Goal: Information Seeking & Learning: Learn about a topic

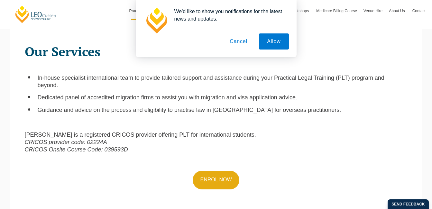
scroll to position [206, 0]
click at [238, 42] on button "Cancel" at bounding box center [239, 41] width 34 height 16
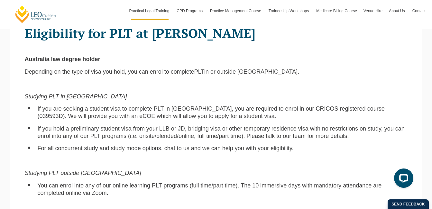
scroll to position [412, 0]
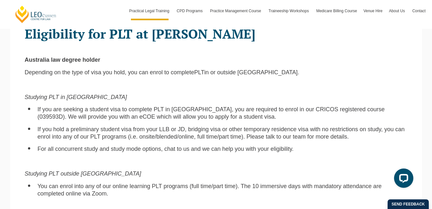
click at [225, 101] on p "Studying PLT in Australia" at bounding box center [216, 97] width 383 height 7
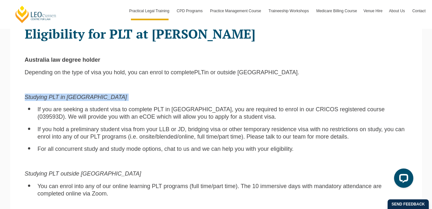
click at [225, 101] on p "Studying PLT in Australia" at bounding box center [216, 97] width 383 height 7
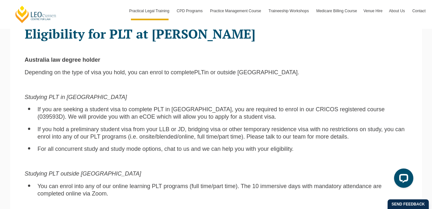
drag, startPoint x: 225, startPoint y: 101, endPoint x: 197, endPoint y: 113, distance: 30.7
click at [197, 113] on span "If you are seeking a student visa to complete PLT in Australia, you are require…" at bounding box center [211, 113] width 347 height 14
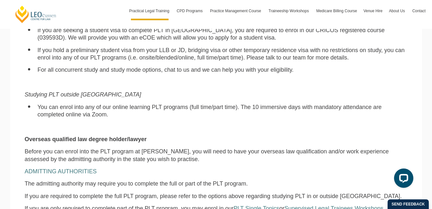
scroll to position [491, 0]
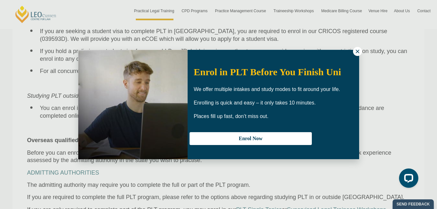
click at [356, 47] on button at bounding box center [357, 51] width 9 height 9
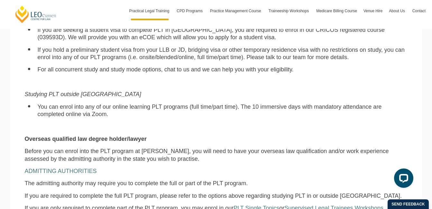
click at [356, 47] on div "Eligibility for PLT at Leo Cussen Australia law degree holder Depending on the …" at bounding box center [216, 103] width 393 height 324
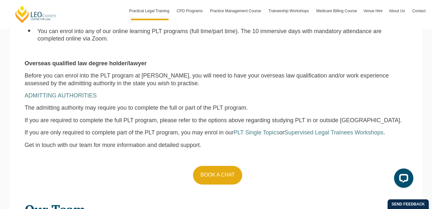
scroll to position [569, 0]
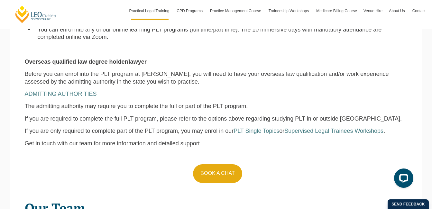
click at [228, 105] on span "The admitting authority may require you to complete the full or part of the PLT…" at bounding box center [136, 106] width 223 height 6
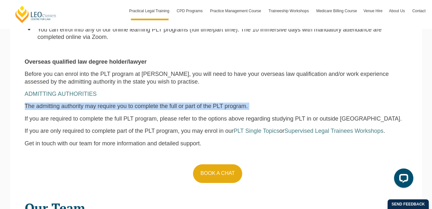
click at [228, 105] on span "The admitting authority may require you to complete the full or part of the PLT…" at bounding box center [136, 106] width 223 height 6
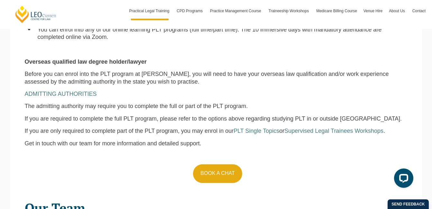
click at [161, 142] on span "Get in touch with our team for more information and detailed support." at bounding box center [113, 143] width 177 height 6
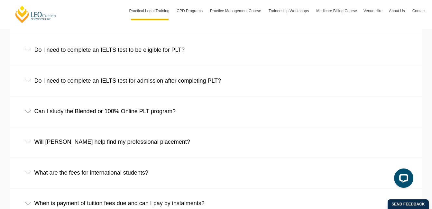
scroll to position [1118, 0]
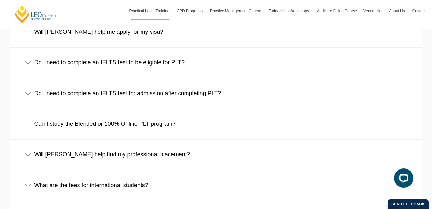
click at [104, 64] on div "Do I need to complete an IELTS test to be eligible for PLT?" at bounding box center [216, 63] width 412 height 30
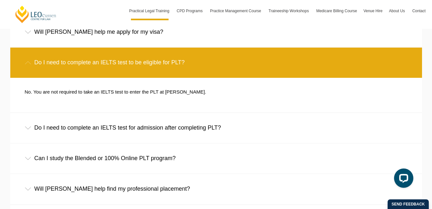
click at [104, 64] on div "Do I need to complete an IELTS test to be eligible for PLT?" at bounding box center [216, 63] width 412 height 30
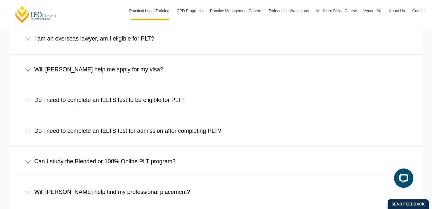
scroll to position [1075, 0]
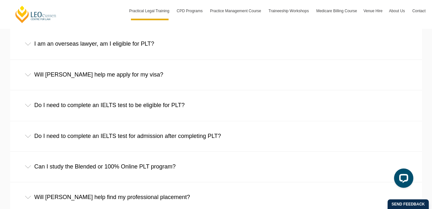
click at [101, 76] on div "Will Leo Cussen help me apply for my visa?" at bounding box center [216, 75] width 412 height 30
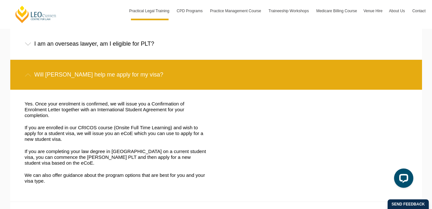
click at [99, 104] on p "Yes. Once your enrolment is confirmed, we will issue you a Confirmation of Enro…" at bounding box center [116, 109] width 182 height 17
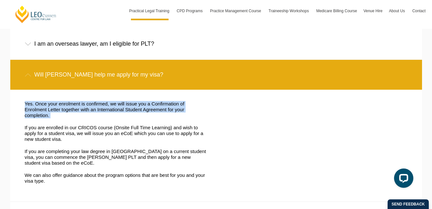
click at [99, 104] on p "Yes. Once your enrolment is confirmed, we will issue you a Confirmation of Enro…" at bounding box center [116, 109] width 182 height 17
drag, startPoint x: 99, startPoint y: 104, endPoint x: 95, endPoint y: 107, distance: 5.7
click at [95, 107] on p "Yes. Once your enrolment is confirmed, we will issue you a Confirmation of Enro…" at bounding box center [116, 109] width 182 height 17
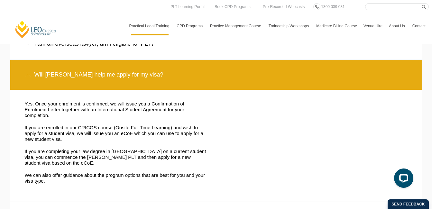
click at [172, 134] on p "If you are enrolled in our CRICOS course (Onsite Full Time Learning) and wish t…" at bounding box center [116, 133] width 182 height 17
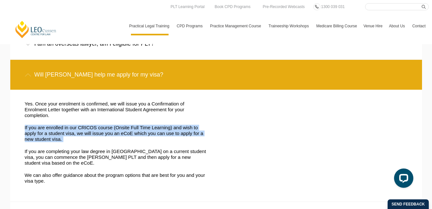
click at [172, 134] on p "If you are enrolled in our CRICOS course (Onsite Full Time Learning) and wish t…" at bounding box center [116, 133] width 182 height 17
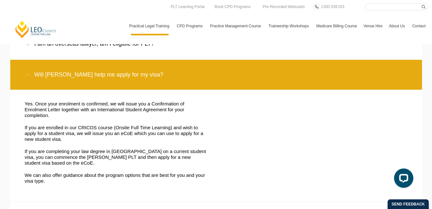
drag, startPoint x: 172, startPoint y: 134, endPoint x: 161, endPoint y: 166, distance: 34.7
click at [161, 166] on p "If you are completing your law degree in Australia on a current student visa, y…" at bounding box center [116, 157] width 182 height 17
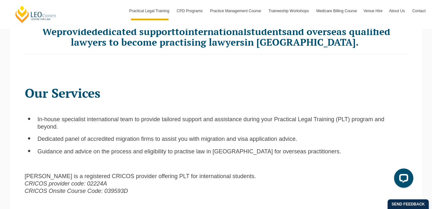
scroll to position [0, 0]
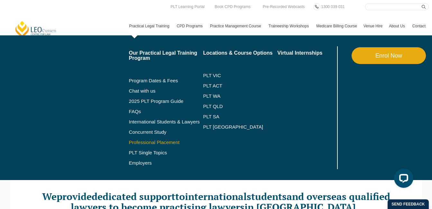
click at [154, 141] on link "Professional Placement" at bounding box center [166, 142] width 74 height 5
click at [173, 119] on link "International Students & Lawyers" at bounding box center [166, 121] width 74 height 5
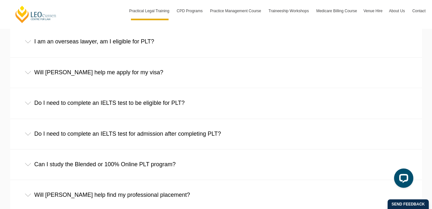
scroll to position [1075, 0]
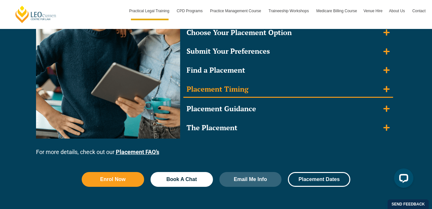
scroll to position [697, 0]
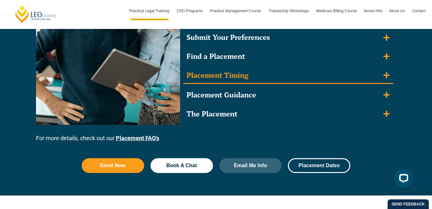
click at [231, 75] on div "Placement Timing" at bounding box center [218, 75] width 62 height 9
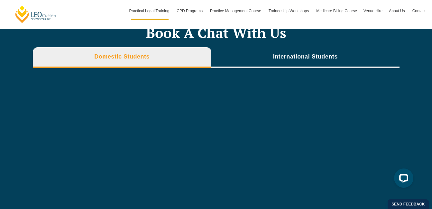
scroll to position [1914, 0]
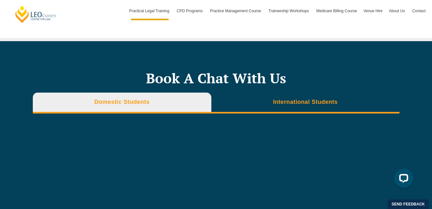
click at [259, 100] on li "International Students" at bounding box center [305, 103] width 188 height 21
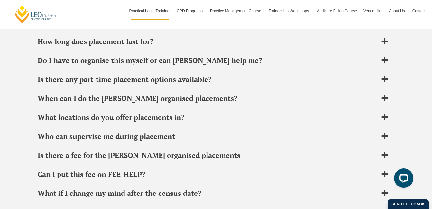
scroll to position [2287, 0]
